Goal: Information Seeking & Learning: Learn about a topic

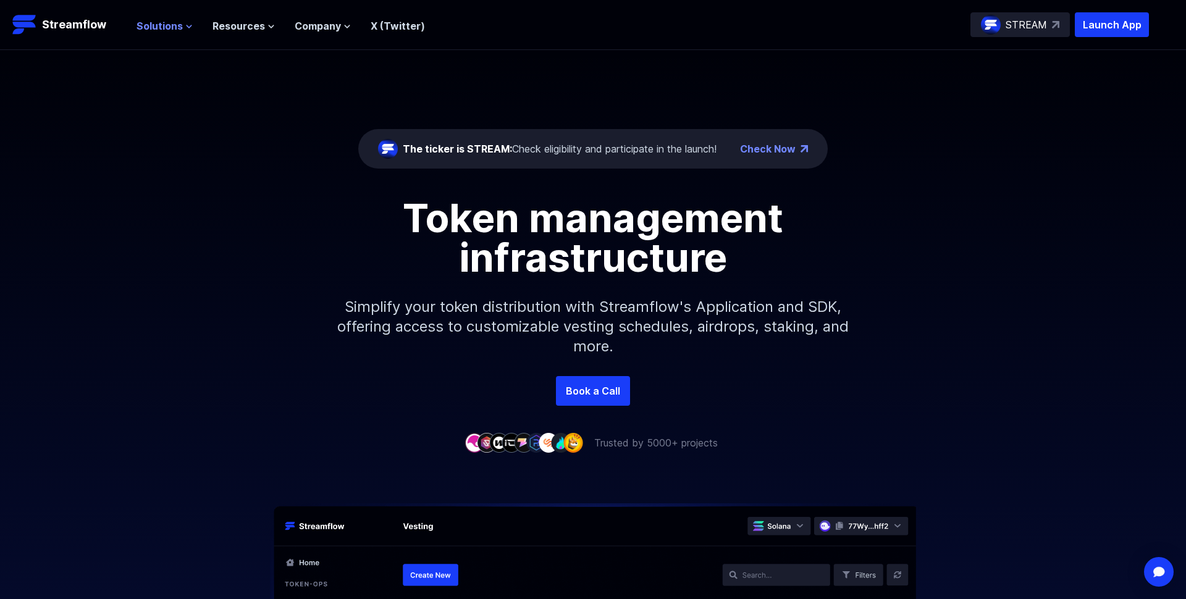
click at [190, 26] on icon at bounding box center [188, 26] width 7 height 7
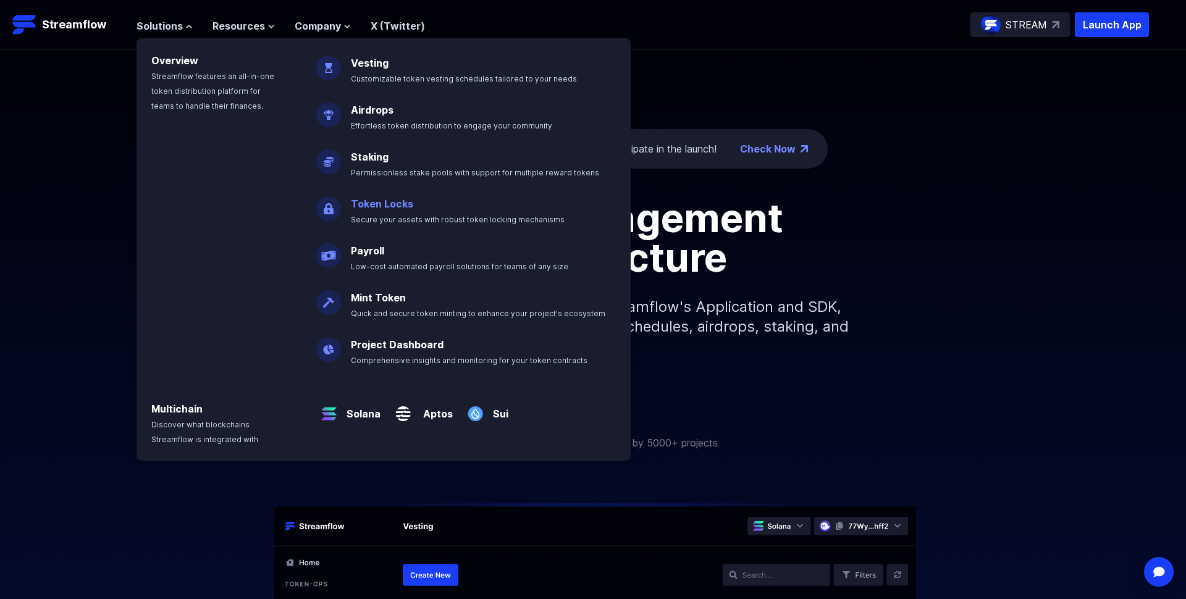
click at [400, 214] on p "Token Locks Secure your assets with robust token locking mechanisms" at bounding box center [466, 207] width 246 height 40
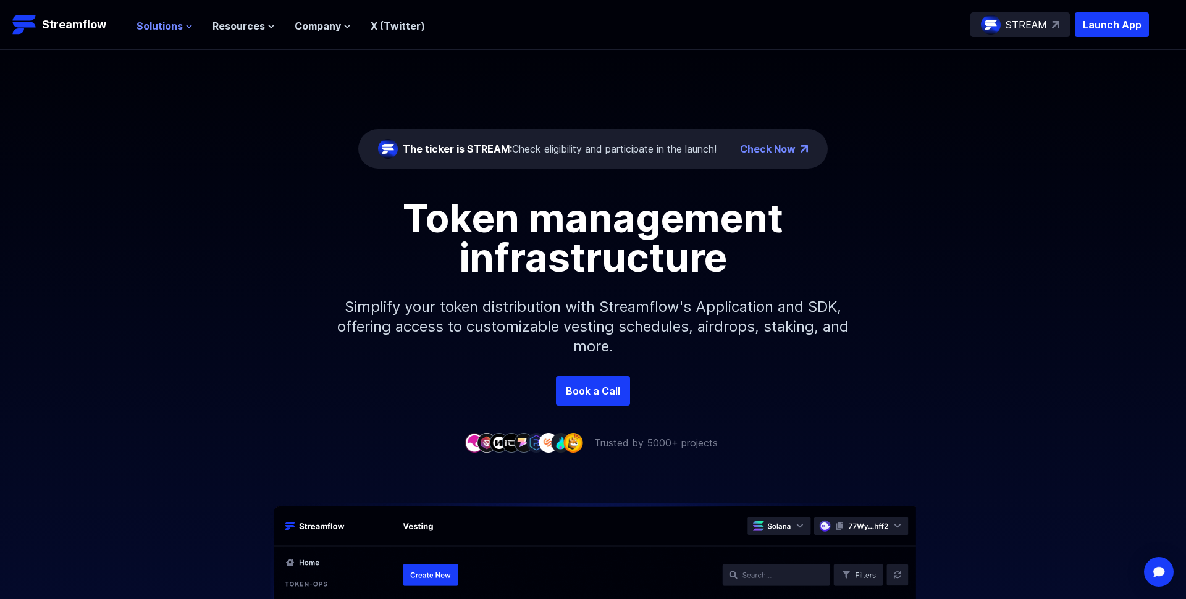
click at [182, 30] on button "Solutions" at bounding box center [164, 26] width 56 height 15
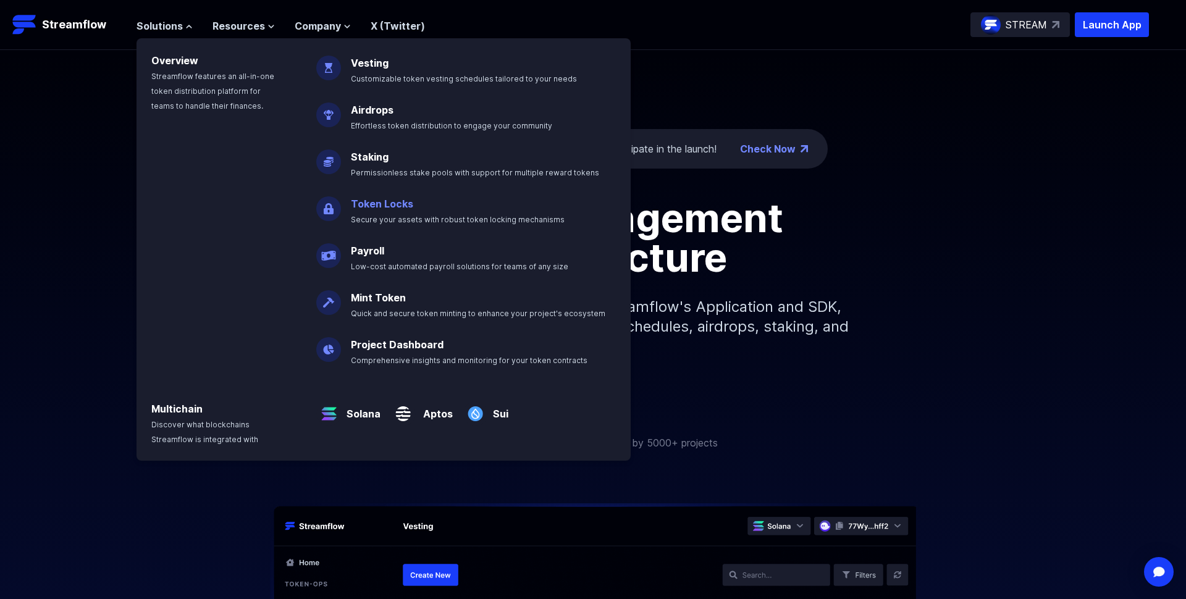
click at [389, 207] on link "Token Locks" at bounding box center [382, 204] width 62 height 12
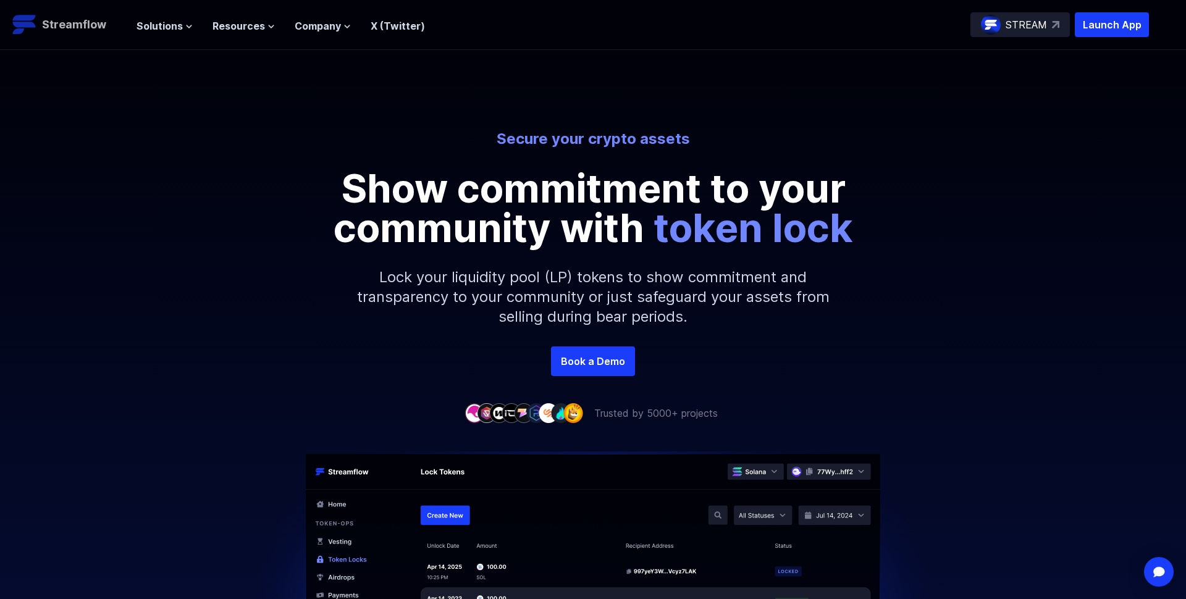
click at [85, 21] on p "Streamflow" at bounding box center [74, 24] width 64 height 17
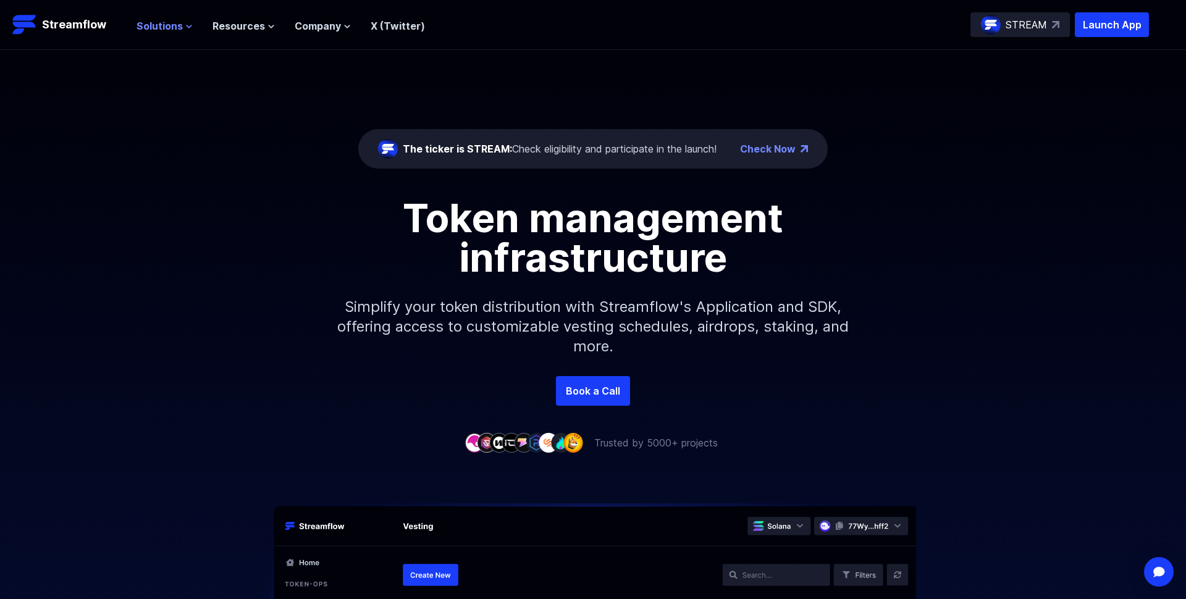
click at [165, 28] on span "Solutions" at bounding box center [159, 26] width 46 height 15
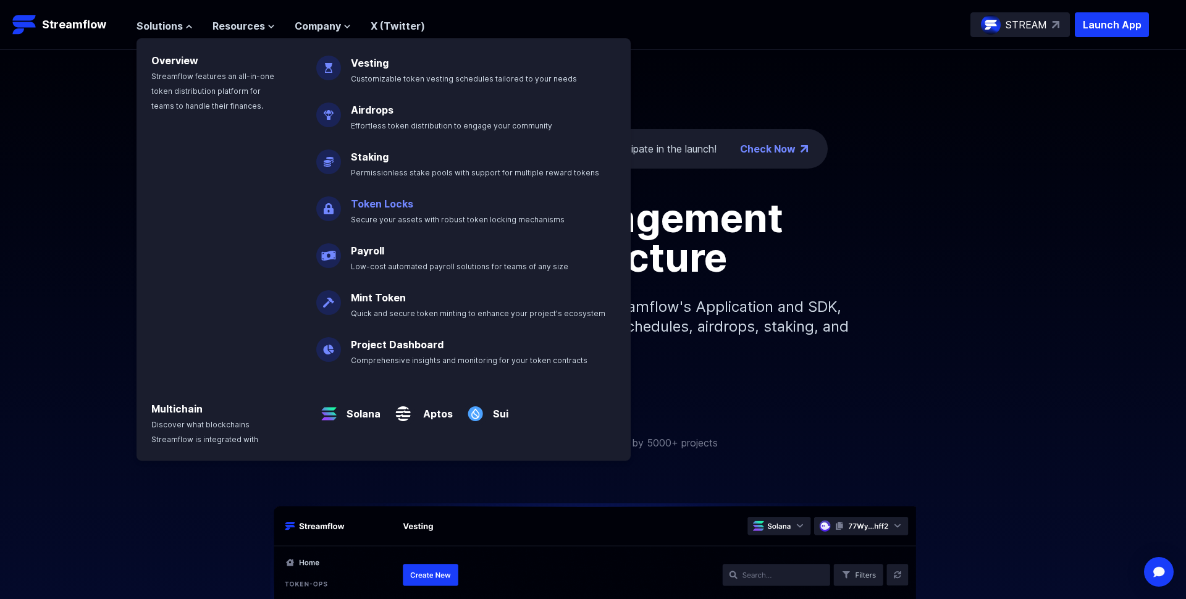
click at [377, 207] on link "Token Locks" at bounding box center [382, 204] width 62 height 12
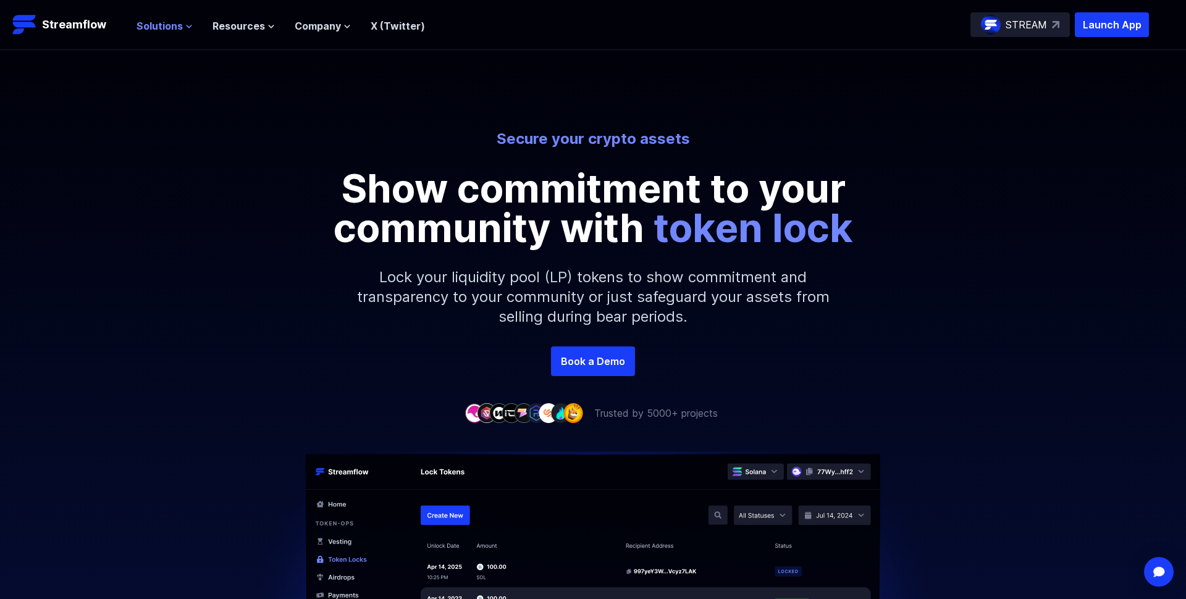
click at [154, 25] on span "Solutions" at bounding box center [159, 26] width 46 height 15
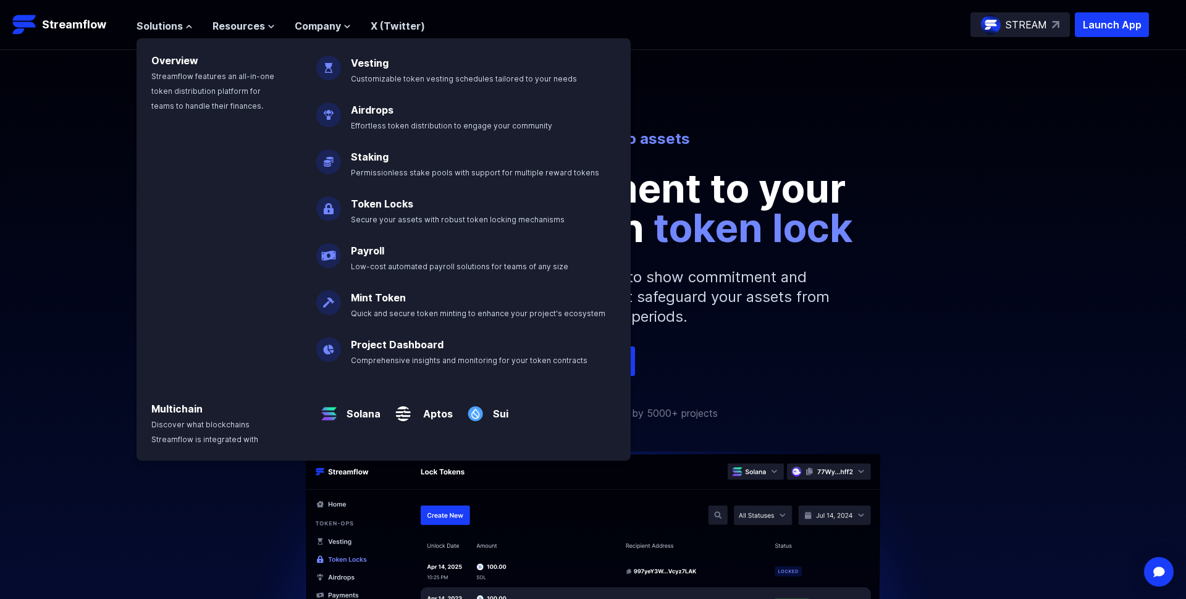
click at [89, 155] on div "Secure your crypto assets Show commitment to your community with token lock Loc…" at bounding box center [593, 237] width 1186 height 217
